Goal: Task Accomplishment & Management: Manage account settings

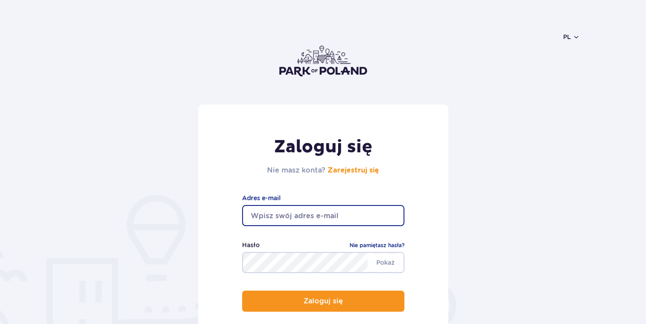
click at [315, 213] on input "email" at bounding box center [323, 215] width 162 height 21
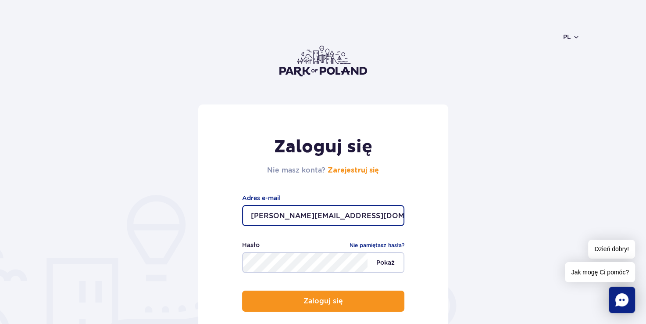
type input "a.golebiowska@onet.pl"
click at [376, 262] on span "Pokaż" at bounding box center [386, 262] width 36 height 18
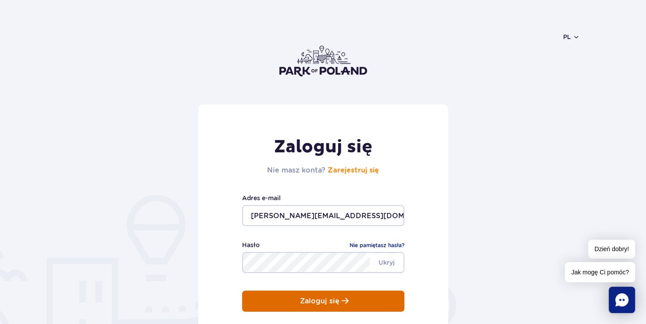
click at [364, 299] on button "Zaloguj się" at bounding box center [323, 300] width 162 height 21
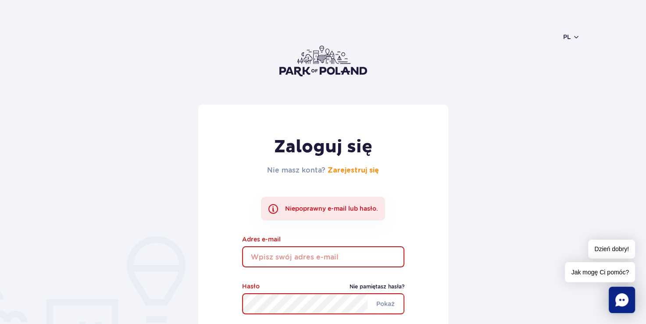
click at [371, 286] on link "Nie pamiętasz hasła?" at bounding box center [377, 286] width 55 height 9
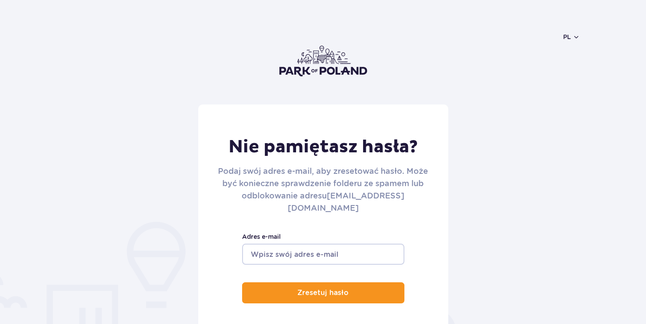
click at [317, 244] on input "Adres e-mail" at bounding box center [323, 254] width 162 height 21
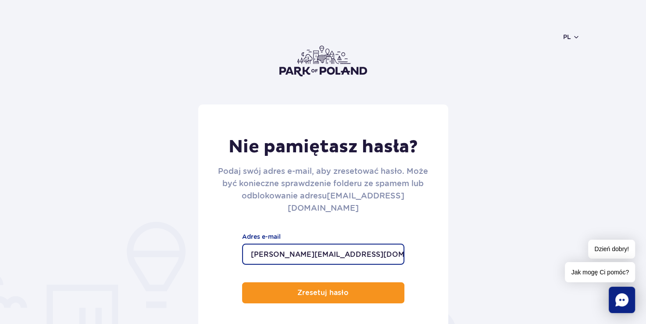
type input "[PERSON_NAME][EMAIL_ADDRESS][DOMAIN_NAME]"
click at [242, 282] on button "Zresetuj hasło" at bounding box center [323, 292] width 162 height 21
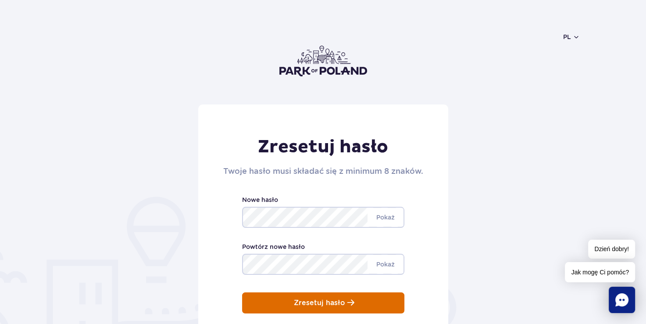
click at [337, 305] on p "Zresetuj hasło" at bounding box center [319, 303] width 51 height 8
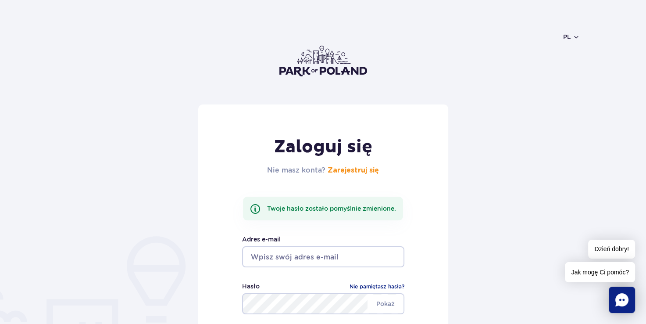
click at [330, 255] on input "email" at bounding box center [323, 256] width 162 height 21
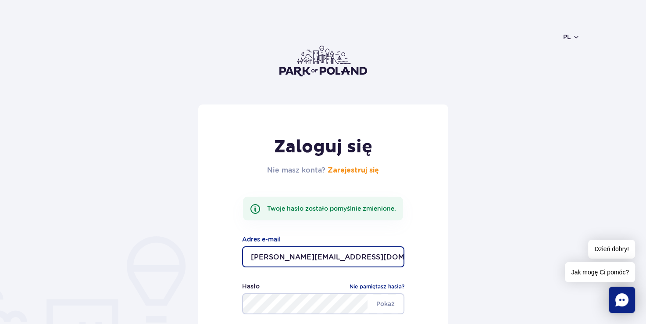
type input "[PERSON_NAME][EMAIL_ADDRESS][DOMAIN_NAME]"
